Goal: Task Accomplishment & Management: Manage account settings

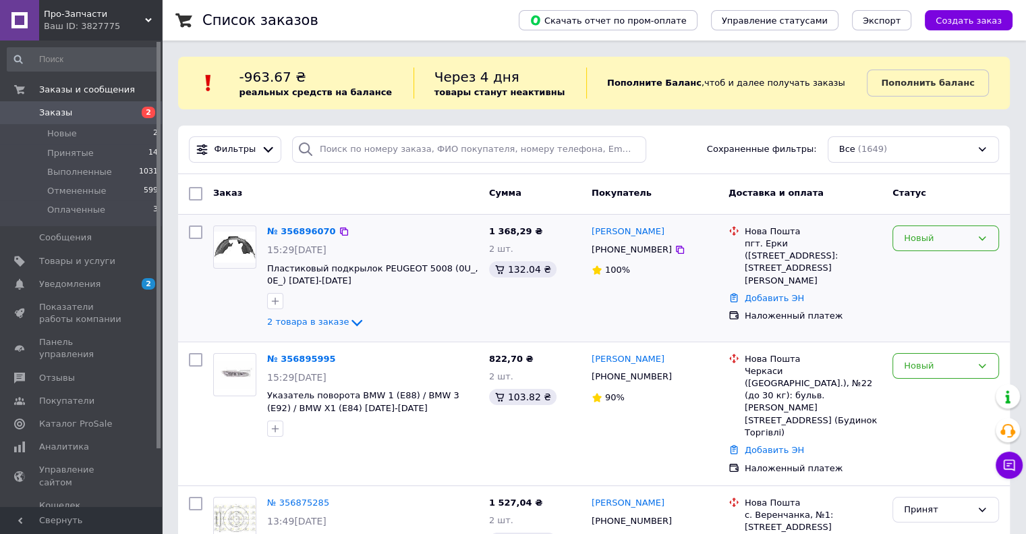
click at [912, 237] on div "Новый" at bounding box center [937, 238] width 67 height 14
click at [909, 261] on li "Принят" at bounding box center [945, 266] width 105 height 25
click at [277, 298] on icon "button" at bounding box center [275, 300] width 11 height 11
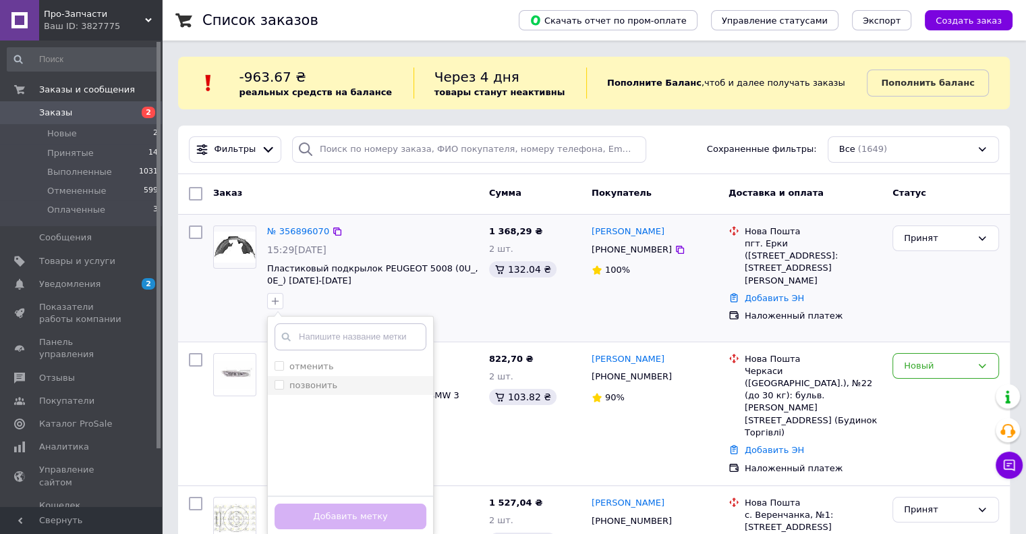
click at [277, 381] on input "позвонить" at bounding box center [279, 384] width 9 height 9
checkbox input "true"
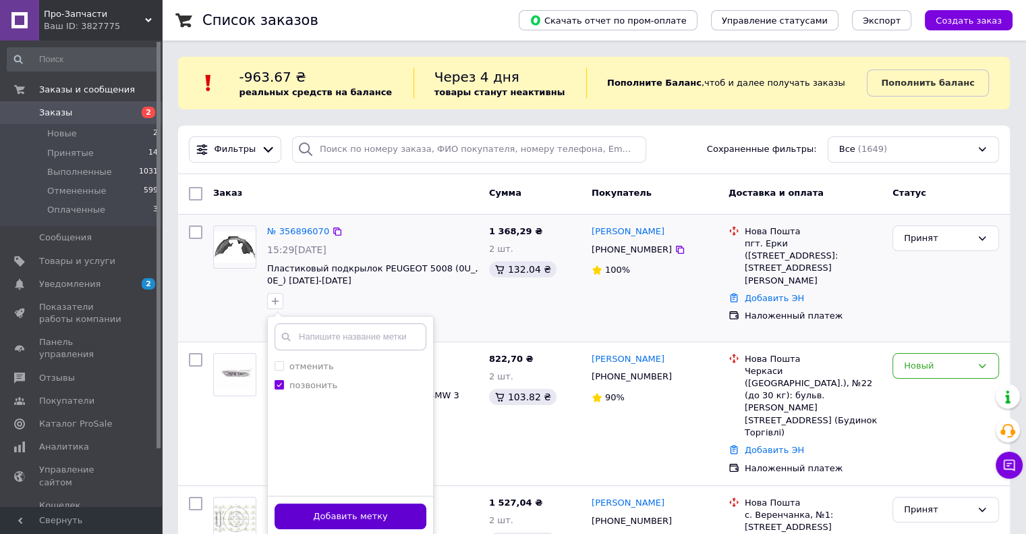
click at [362, 513] on button "Добавить метку" at bounding box center [351, 516] width 152 height 26
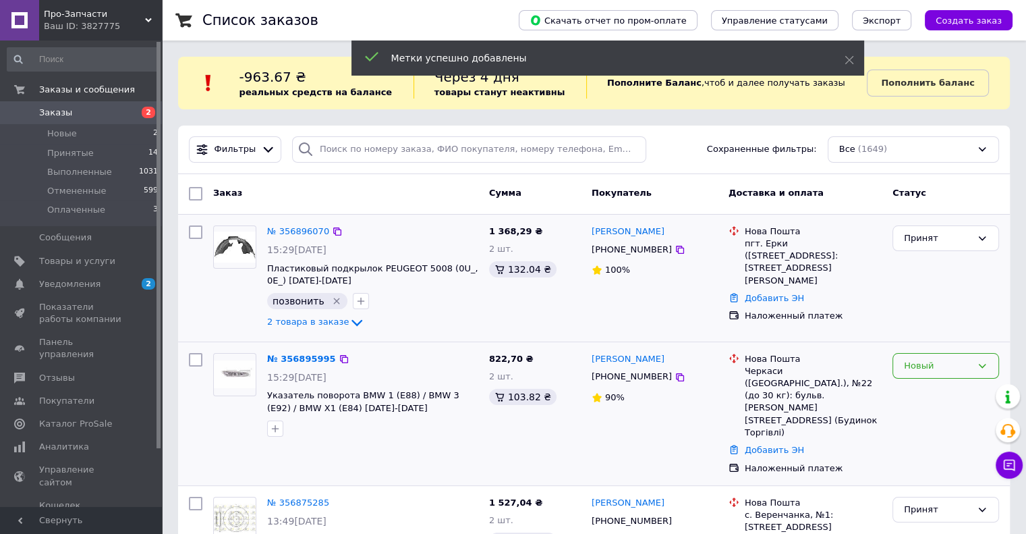
click at [912, 375] on div "Новый" at bounding box center [945, 366] width 107 height 26
click at [913, 393] on li "Принят" at bounding box center [945, 393] width 105 height 25
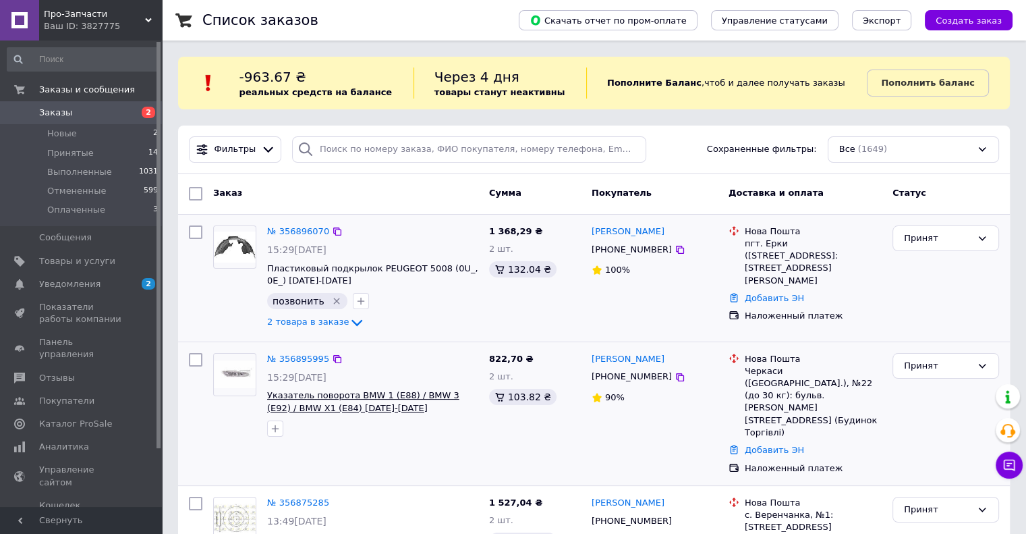
drag, startPoint x: 274, startPoint y: 427, endPoint x: 289, endPoint y: 396, distance: 34.4
click at [275, 426] on icon "button" at bounding box center [275, 428] width 11 height 11
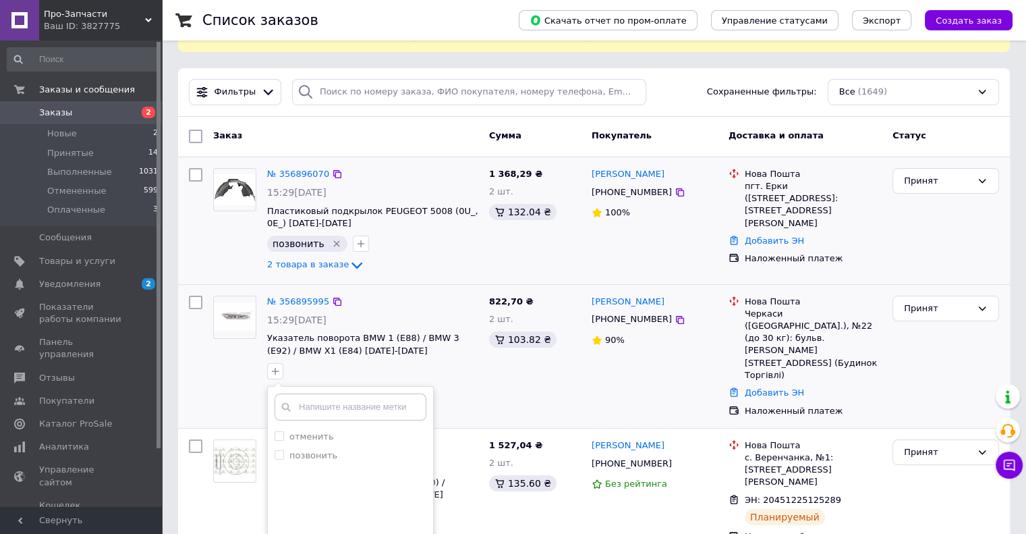
scroll to position [135, 0]
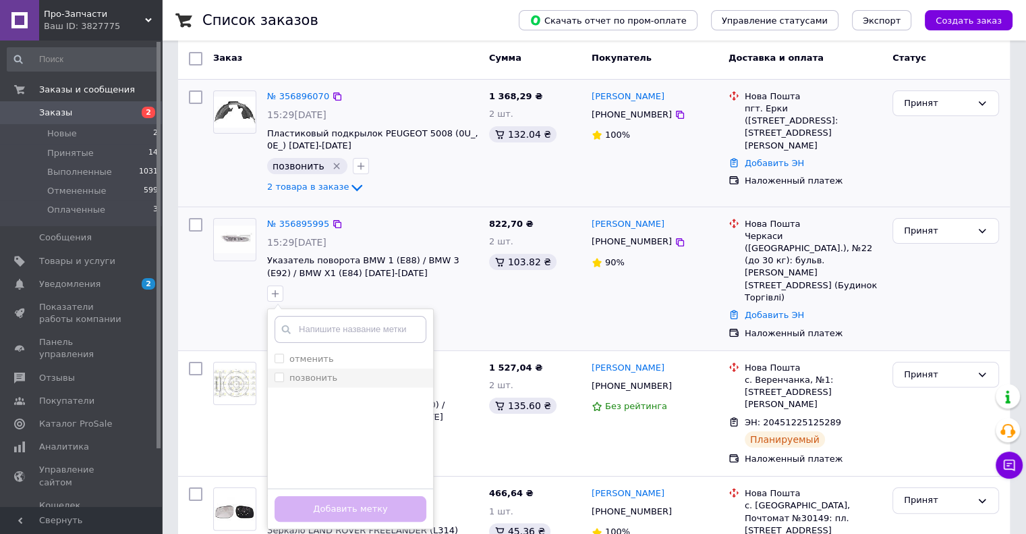
click at [278, 374] on input "позвонить" at bounding box center [279, 376] width 9 height 9
checkbox input "true"
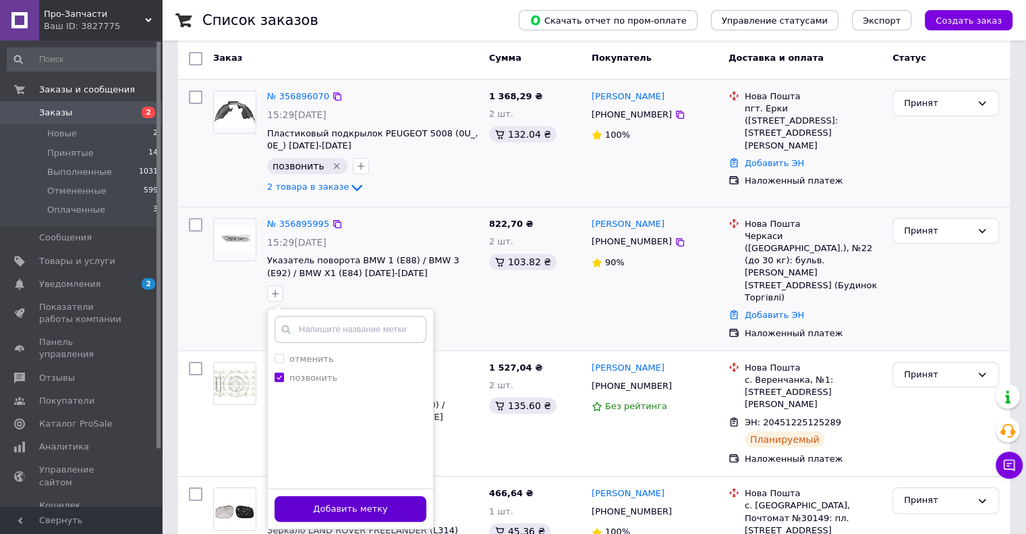
click at [359, 499] on button "Добавить метку" at bounding box center [351, 509] width 152 height 26
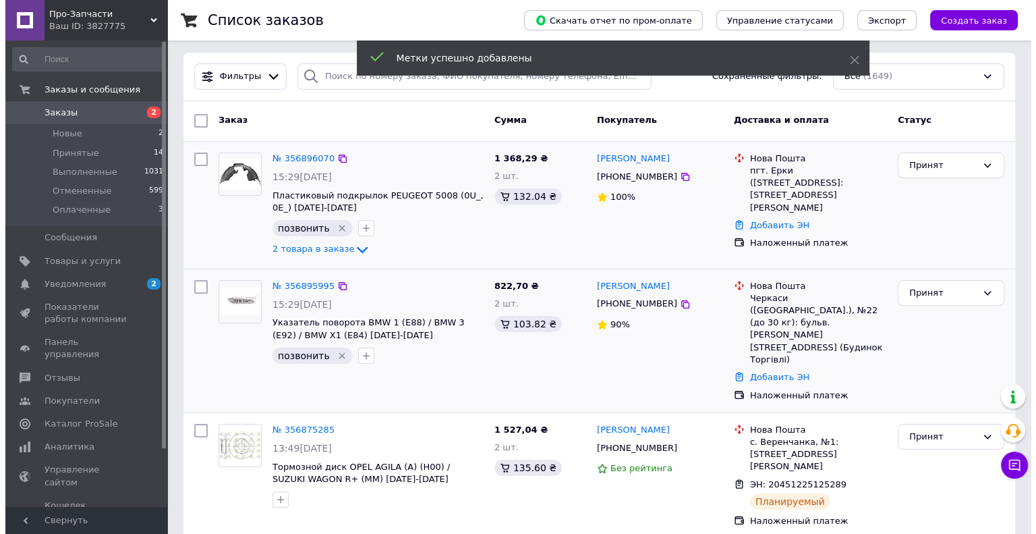
scroll to position [0, 0]
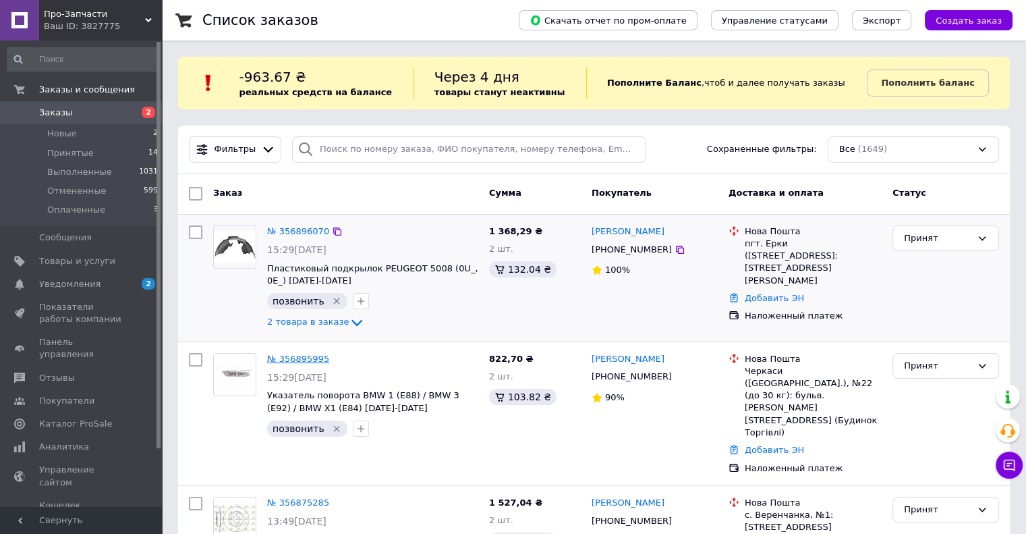
click at [301, 359] on link "№ 356895995" at bounding box center [298, 358] width 62 height 10
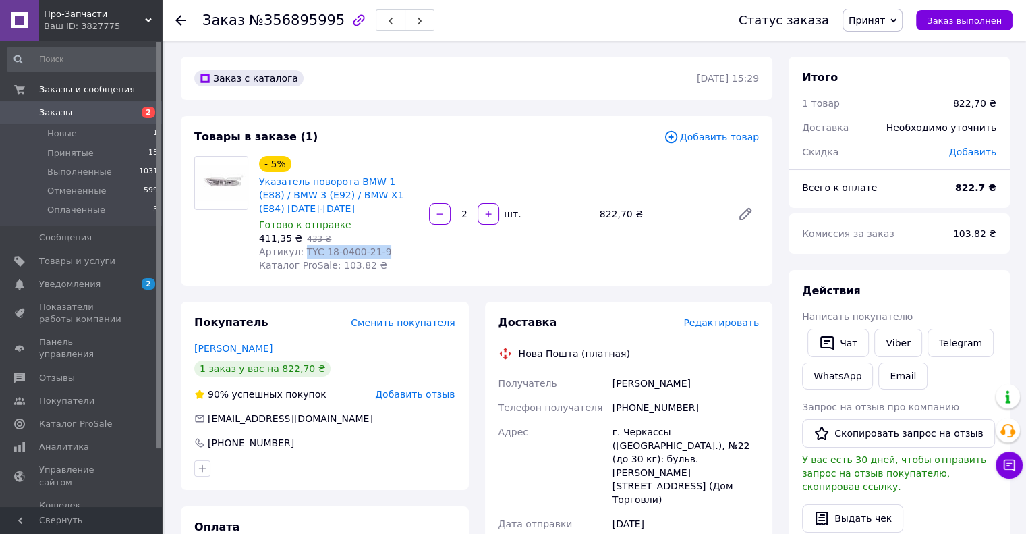
drag, startPoint x: 298, startPoint y: 254, endPoint x: 391, endPoint y: 252, distance: 92.4
click at [391, 252] on div "Артикул: TYC 18-0400-21-9" at bounding box center [338, 251] width 159 height 13
copy span "TYC 18-0400-21-9"
click at [733, 323] on span "Редактировать" at bounding box center [721, 322] width 76 height 11
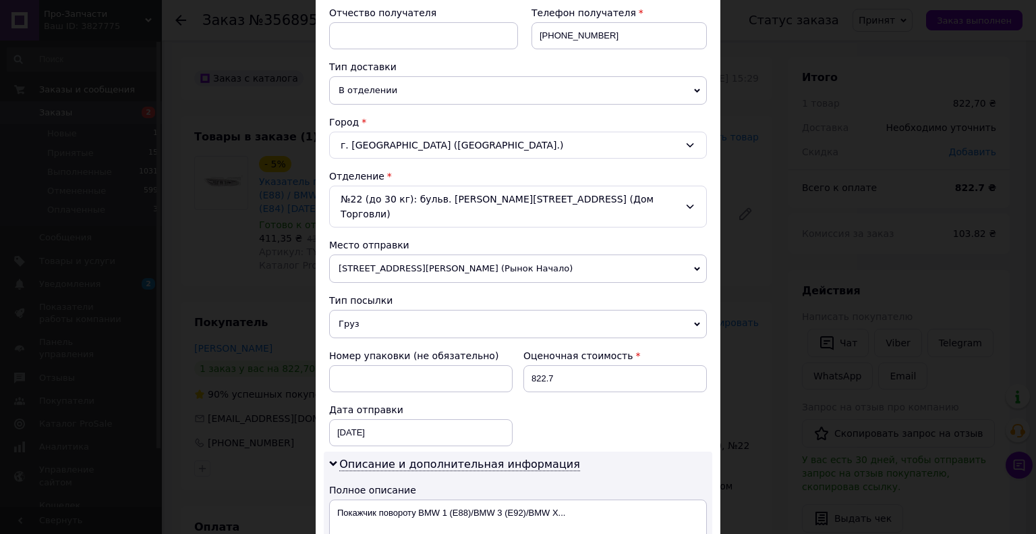
scroll to position [540, 0]
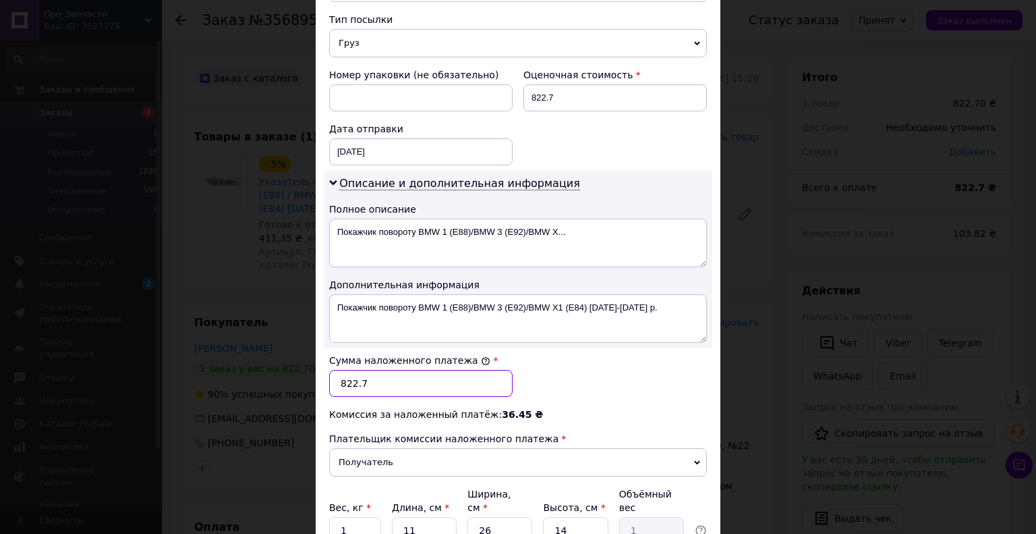
click at [383, 370] on input "822.7" at bounding box center [420, 383] width 183 height 27
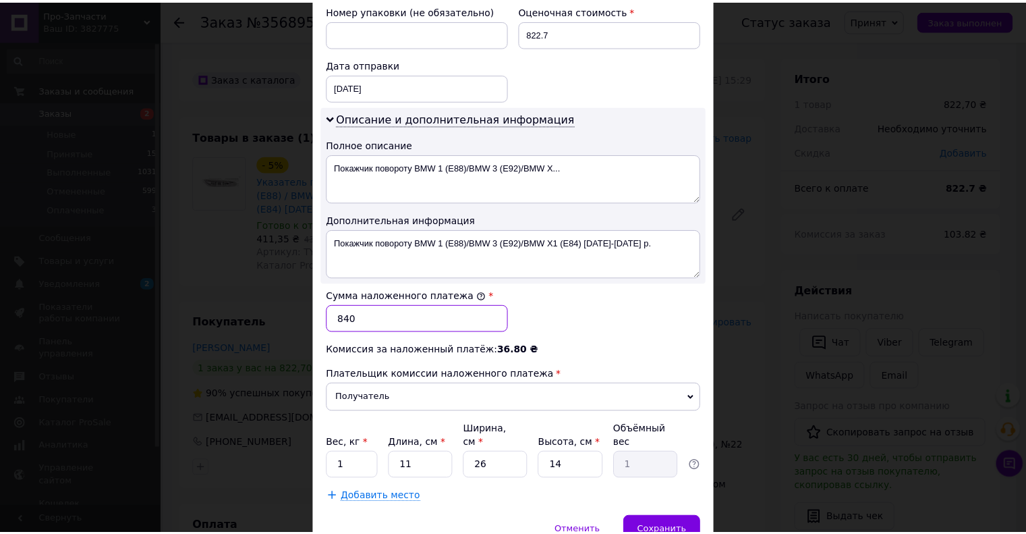
scroll to position [642, 0]
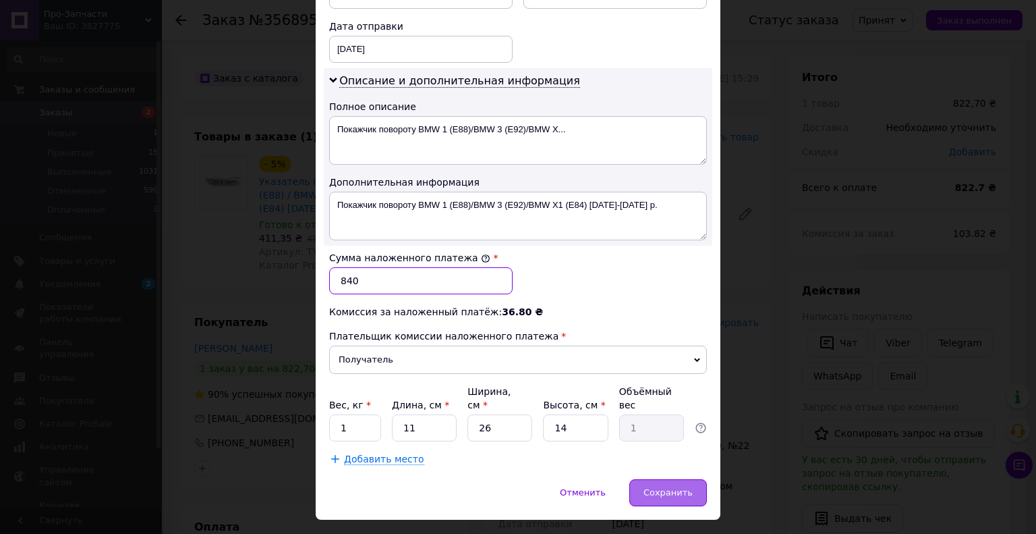
type input "840"
click at [669, 487] on span "Сохранить" at bounding box center [667, 492] width 49 height 10
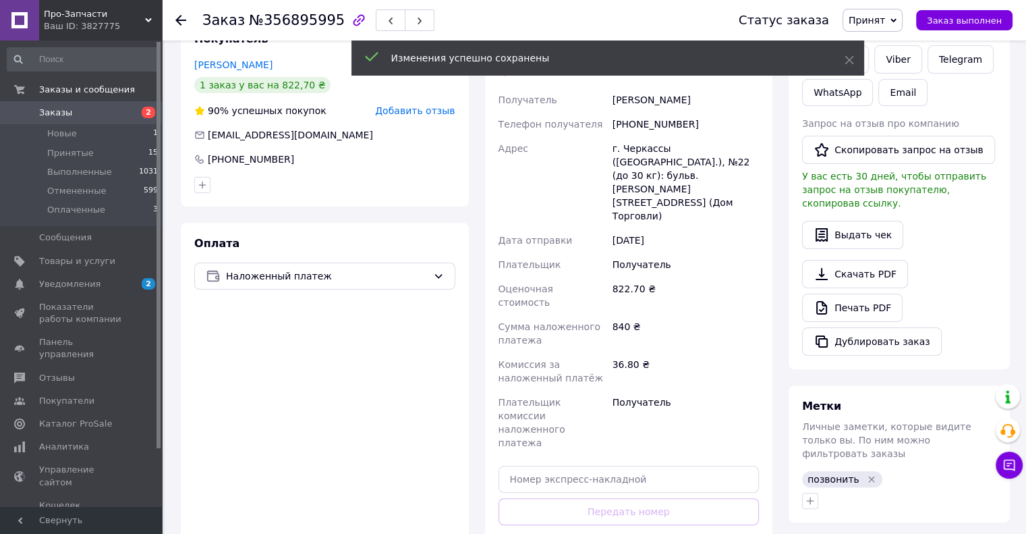
scroll to position [405, 0]
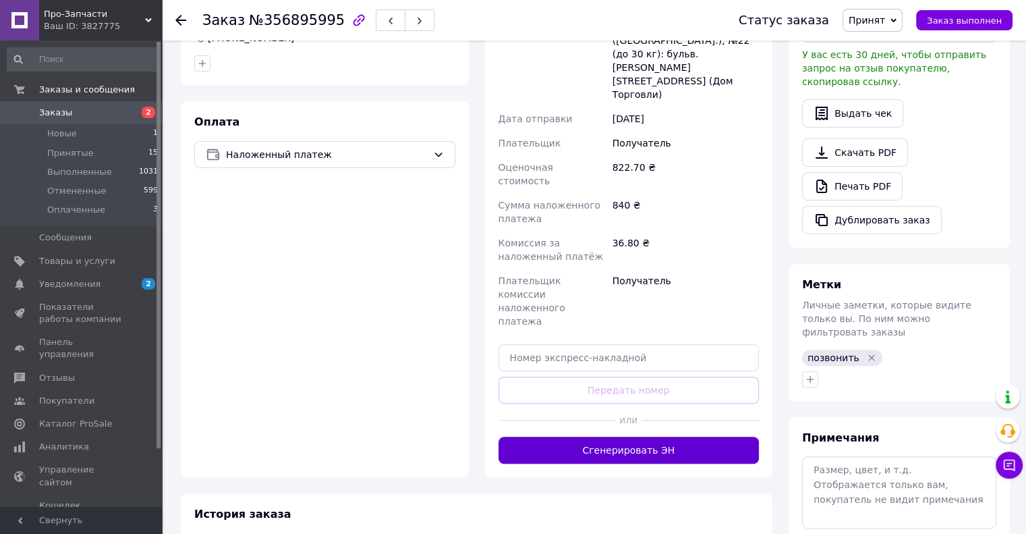
click at [636, 436] on button "Сгенерировать ЭН" at bounding box center [628, 449] width 261 height 27
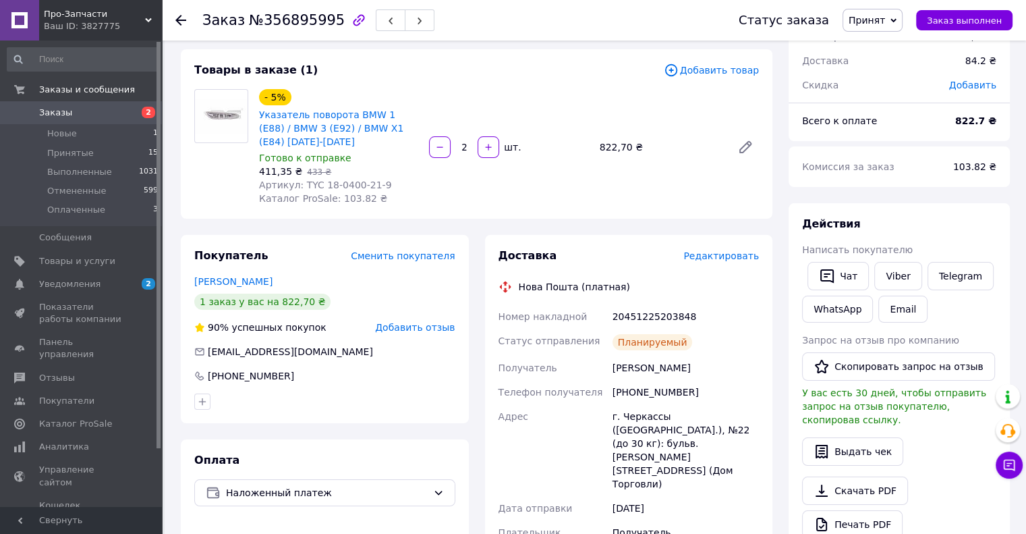
scroll to position [0, 0]
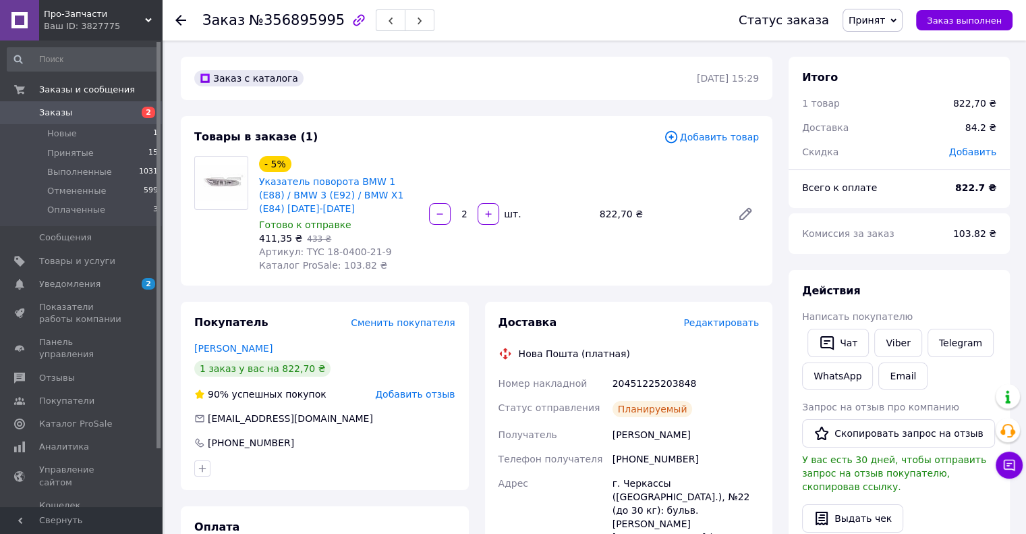
click at [51, 117] on span "Заказы" at bounding box center [55, 113] width 33 height 12
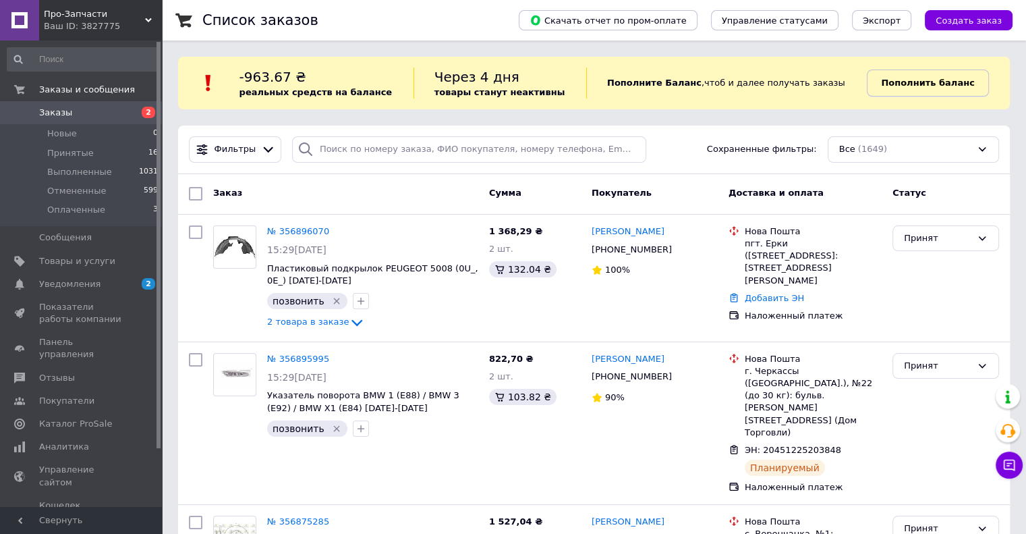
click at [921, 87] on b "Пополнить баланс" at bounding box center [927, 83] width 93 height 10
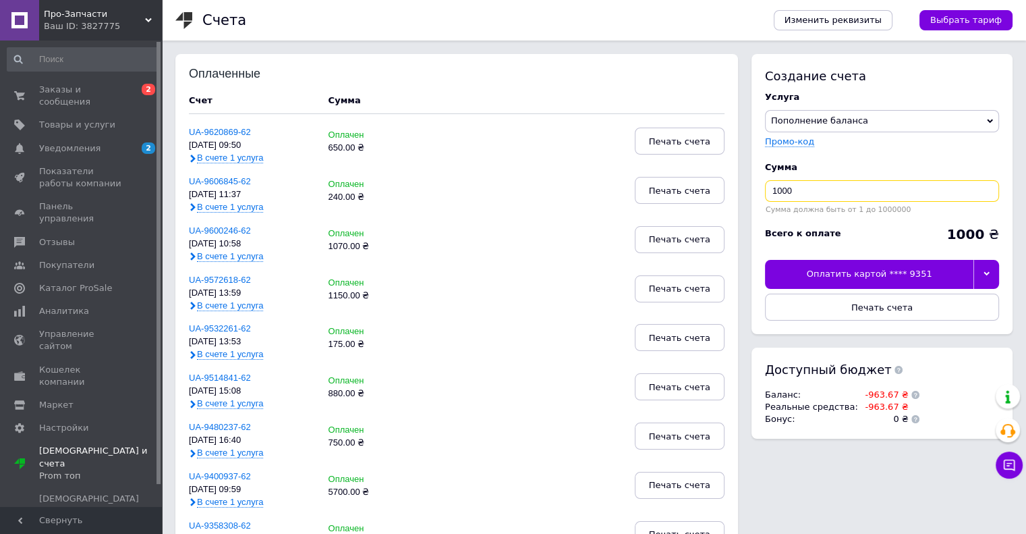
click at [813, 196] on input "1000" at bounding box center [882, 191] width 234 height 22
type input "1"
type input "223"
click at [985, 277] on div at bounding box center [986, 274] width 26 height 28
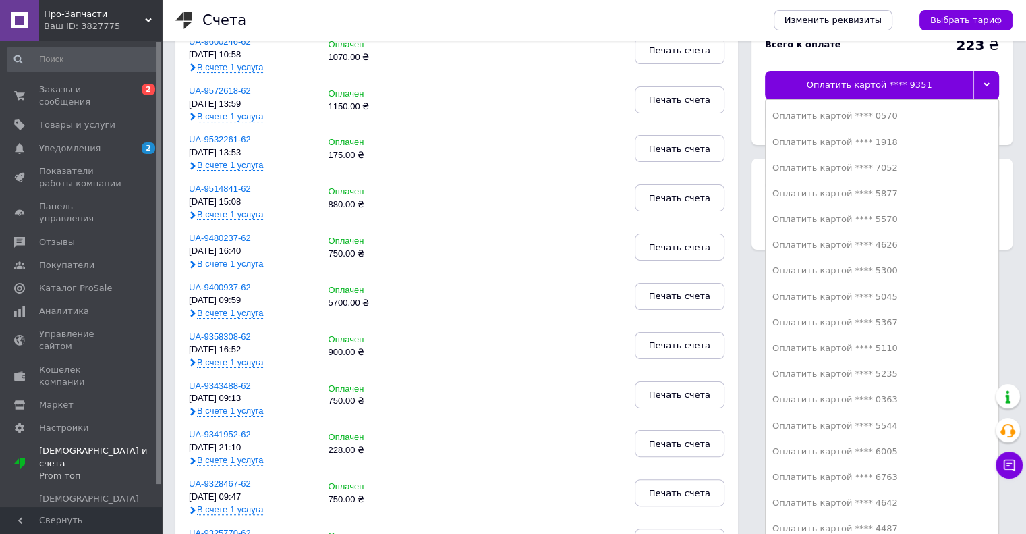
scroll to position [405, 0]
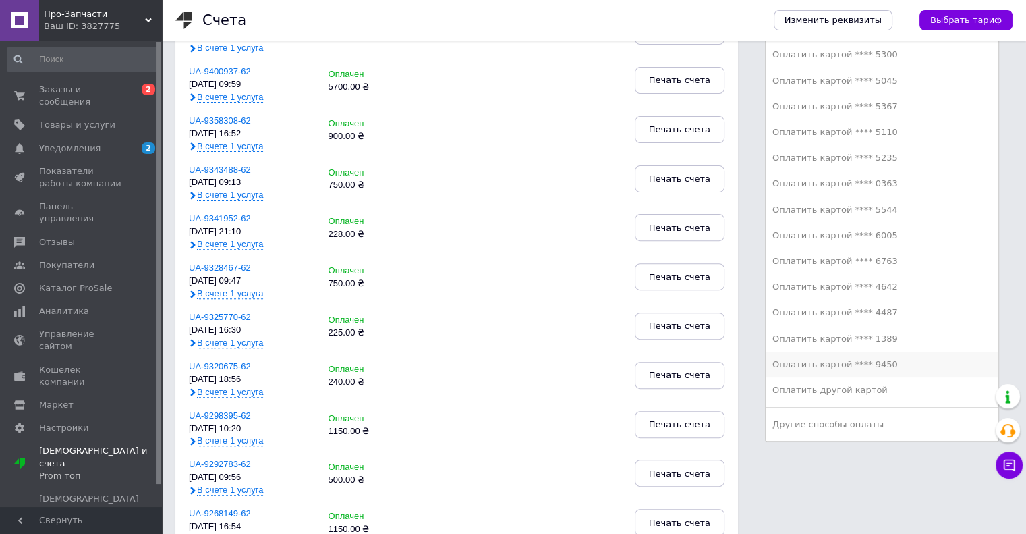
click at [877, 364] on div "Оплатить картой **** 9450" at bounding box center [881, 364] width 219 height 12
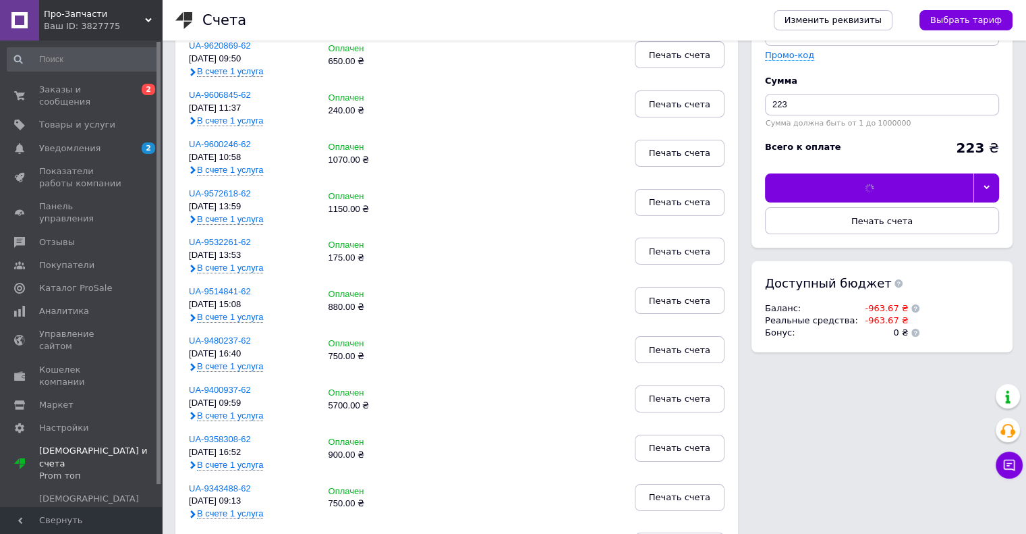
scroll to position [0, 0]
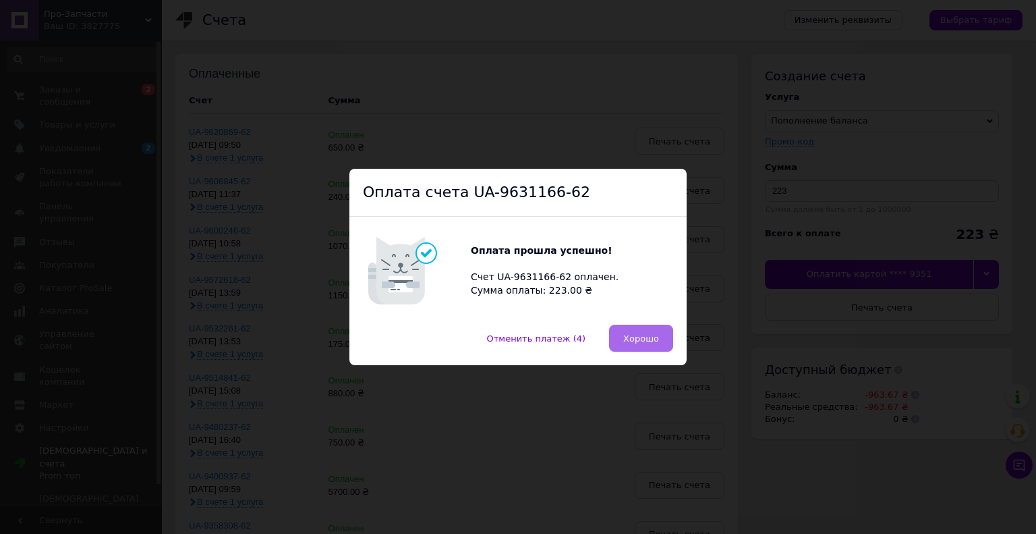
click at [631, 338] on span "Хорошо" at bounding box center [641, 338] width 36 height 10
